Goal: Task Accomplishment & Management: Complete application form

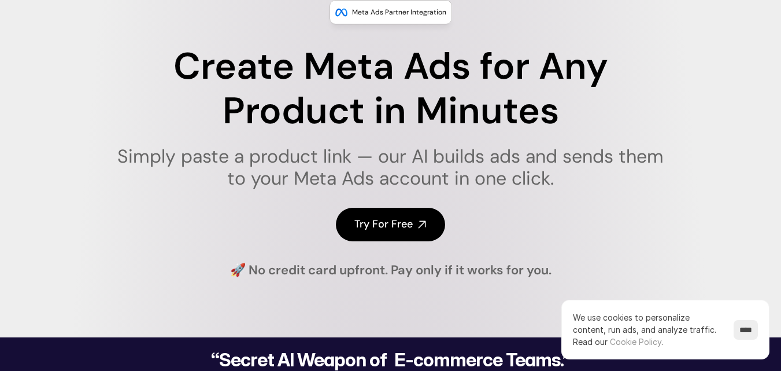
scroll to position [116, 0]
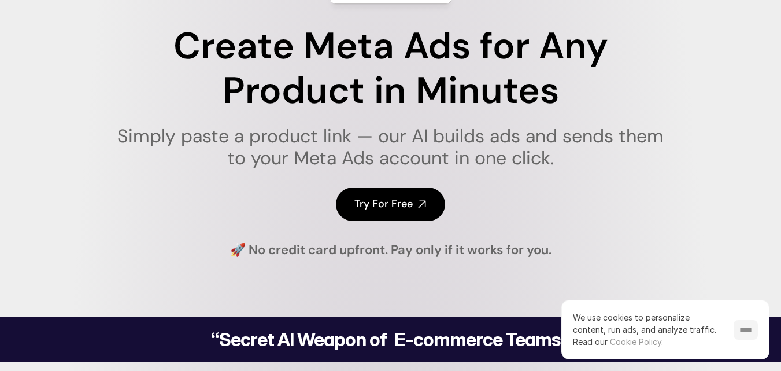
click at [746, 331] on input "****" at bounding box center [746, 330] width 24 height 20
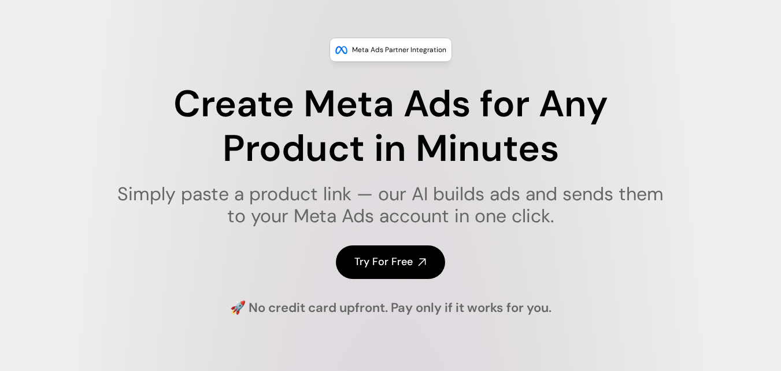
scroll to position [0, 0]
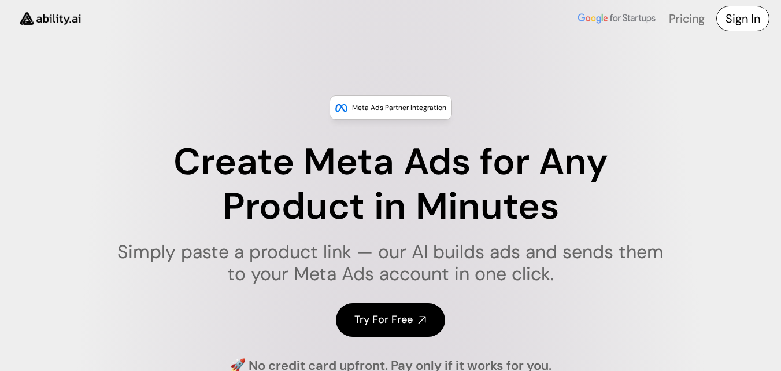
click at [730, 24] on h4 "Sign In" at bounding box center [743, 18] width 35 height 16
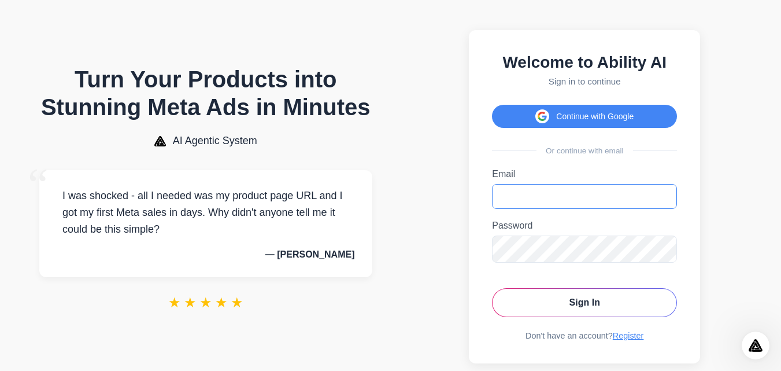
click at [570, 209] on input "Email" at bounding box center [584, 196] width 185 height 25
type input "**********"
click at [663, 250] on icon "Toggle password visibility" at bounding box center [664, 248] width 3 height 3
click at [579, 314] on button "Sign In" at bounding box center [584, 302] width 185 height 29
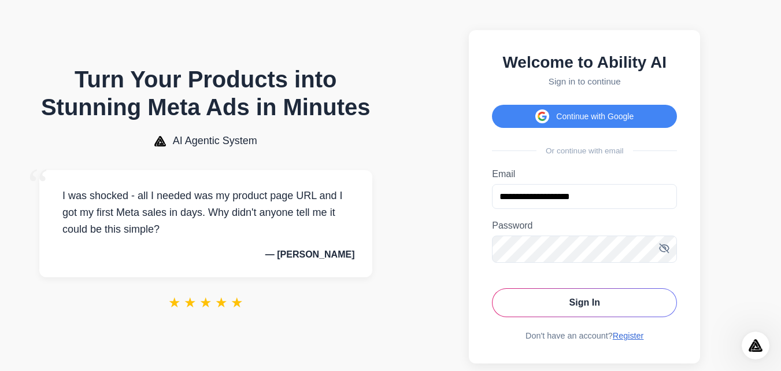
click at [625, 340] on link "Register" at bounding box center [628, 335] width 31 height 9
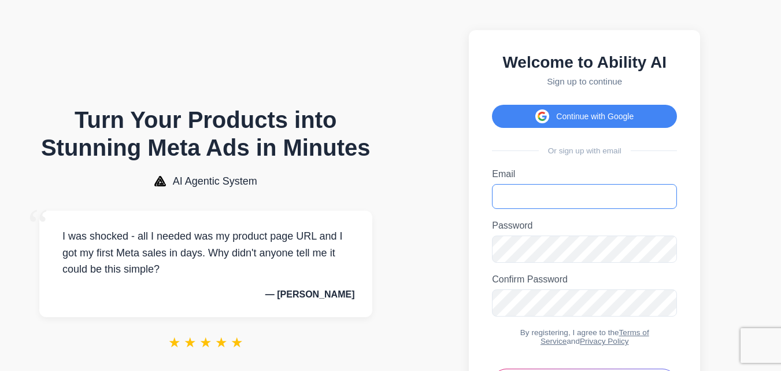
click at [568, 199] on input "Email" at bounding box center [584, 196] width 185 height 25
type input "**********"
click at [662, 254] on icon "Toggle password visibility" at bounding box center [664, 248] width 12 height 12
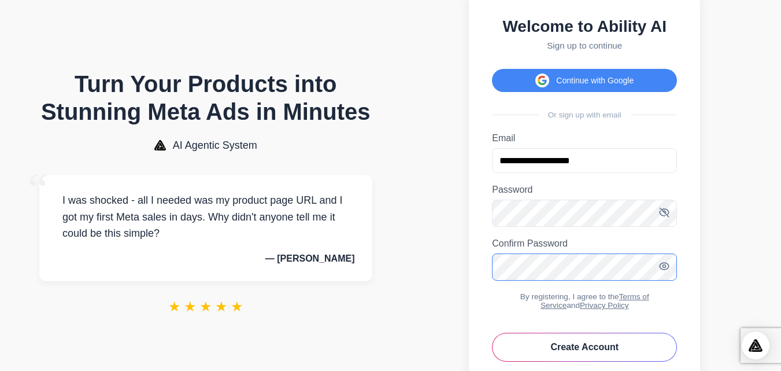
scroll to position [58, 0]
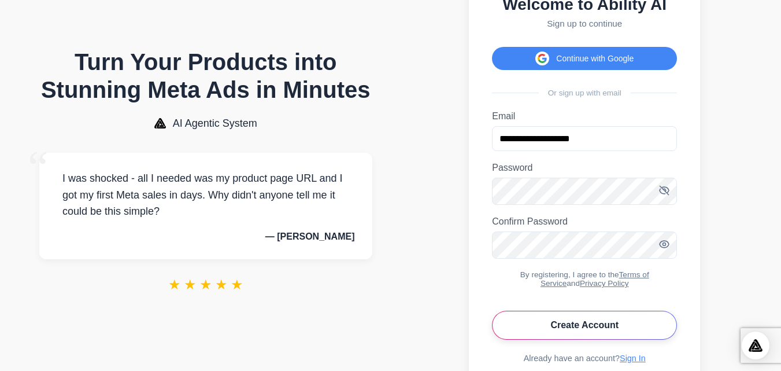
click at [613, 339] on button "Create Account" at bounding box center [584, 324] width 185 height 29
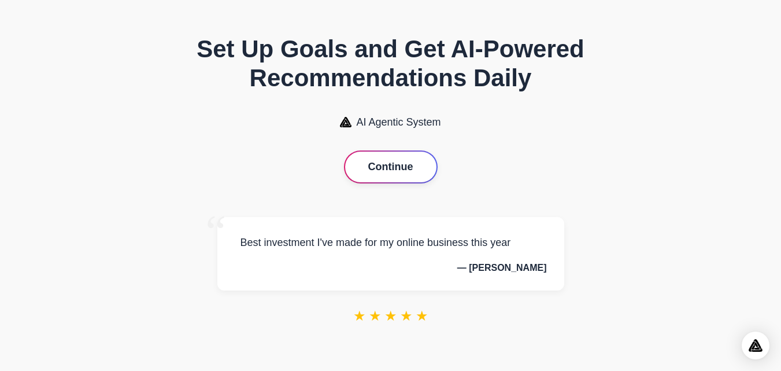
click at [387, 170] on button "Continue" at bounding box center [390, 166] width 91 height 31
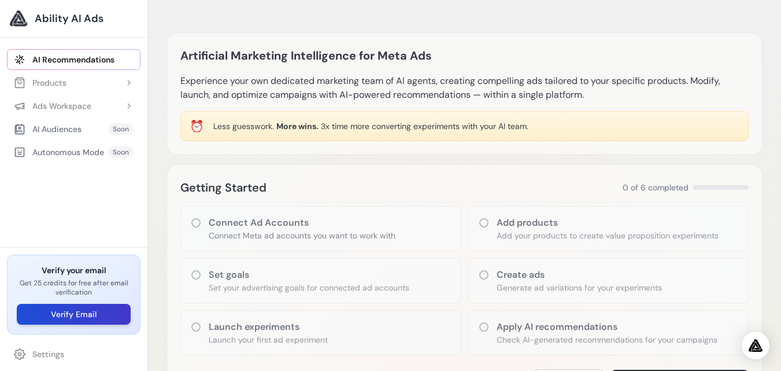
click at [95, 312] on button "Verify Email" at bounding box center [74, 313] width 114 height 21
click at [79, 310] on button "Verify Email" at bounding box center [74, 313] width 114 height 21
click at [195, 223] on icon at bounding box center [196, 223] width 12 height 12
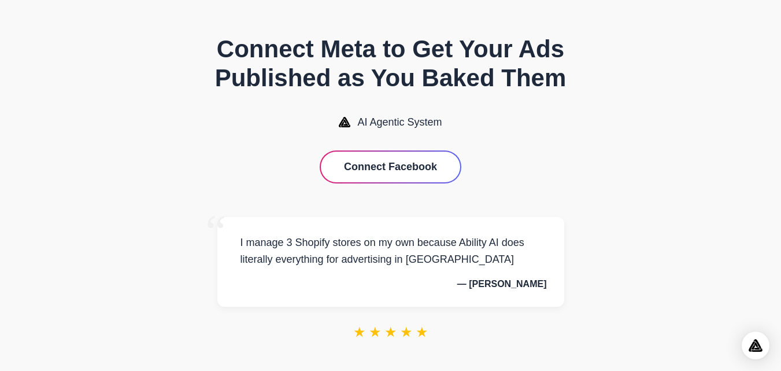
click at [288, 252] on p "I manage 3 Shopify stores on my own because Ability AI does literally everythin…" at bounding box center [391, 251] width 312 height 34
drag, startPoint x: 309, startPoint y: 249, endPoint x: 280, endPoint y: 247, distance: 29.0
click at [280, 247] on p "I manage 3 Shopify stores on my own because Ability AI does literally everythin…" at bounding box center [391, 251] width 312 height 34
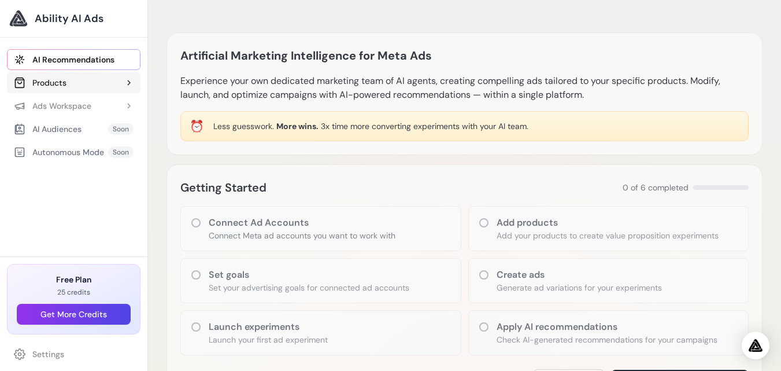
click at [87, 80] on button "Products" at bounding box center [74, 82] width 134 height 21
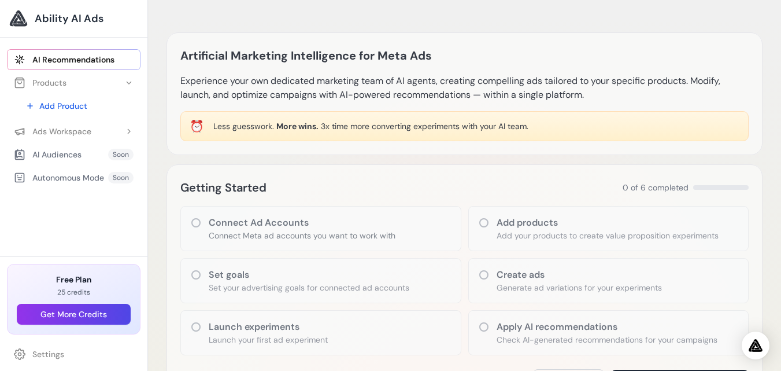
click at [206, 65] on div "Artificial Marketing Intelligence for Meta Ads Experience your own dedicated ma…" at bounding box center [464, 93] width 596 height 123
drag, startPoint x: 216, startPoint y: 62, endPoint x: 449, endPoint y: 191, distance: 266.3
click at [449, 192] on div "Getting Started 0 of 6 completed" at bounding box center [464, 187] width 568 height 18
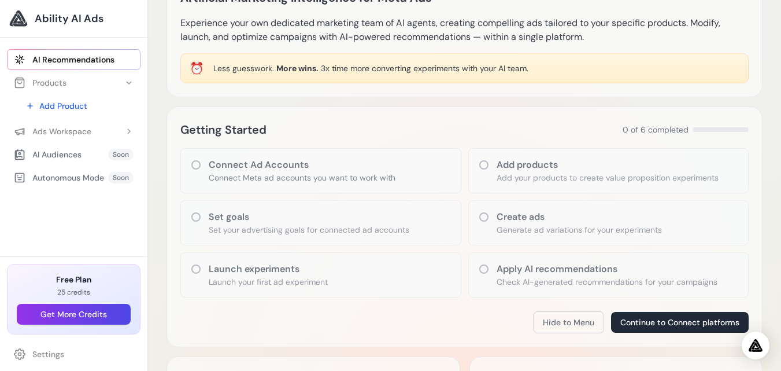
click at [197, 164] on icon at bounding box center [196, 165] width 12 height 12
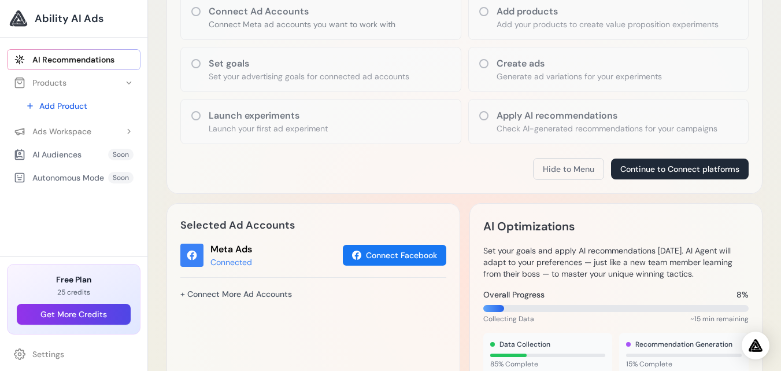
scroll to position [230, 0]
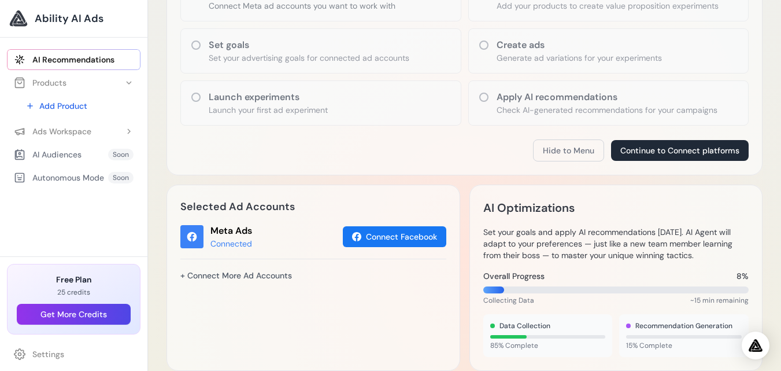
drag, startPoint x: 697, startPoint y: 3, endPoint x: 478, endPoint y: 137, distance: 257.4
click at [478, 137] on div "Getting Started 0 of 6 completed Connect Ad Accounts Connect Meta ad accounts y…" at bounding box center [464, 55] width 596 height 240
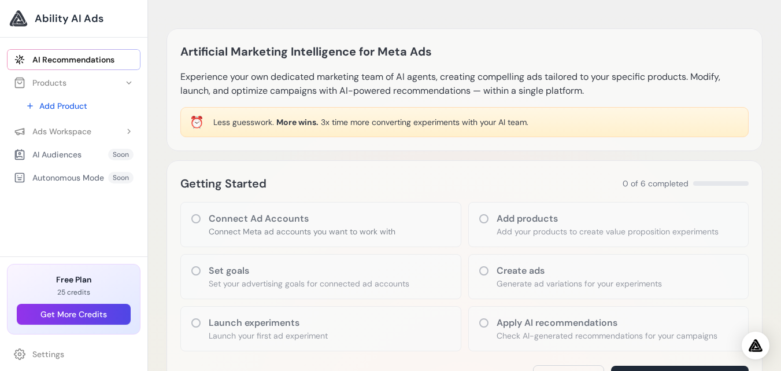
scroll to position [0, 0]
